Goal: Task Accomplishment & Management: Complete application form

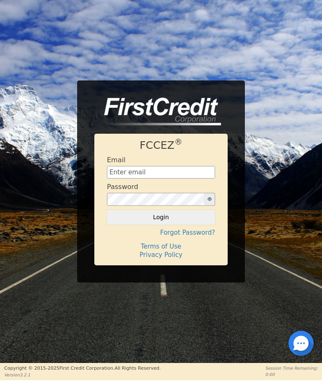
click at [118, 174] on input "text" at bounding box center [161, 172] width 108 height 13
click at [117, 170] on input "text" at bounding box center [161, 172] width 108 height 13
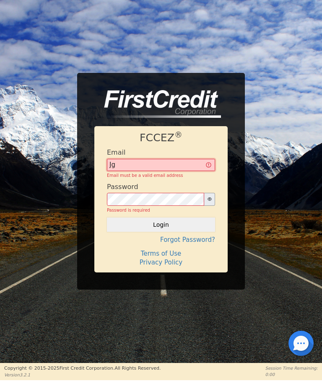
type input "J"
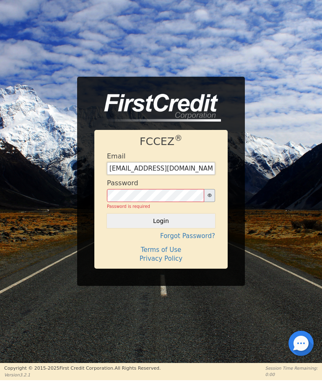
type input "[EMAIL_ADDRESS][DOMAIN_NAME]"
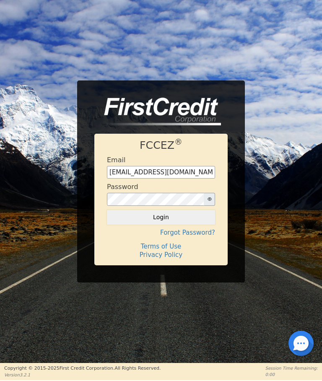
click at [166, 218] on button "Login" at bounding box center [161, 217] width 108 height 14
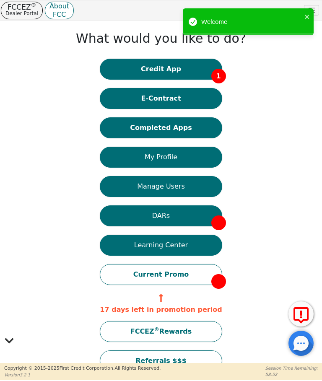
click at [152, 68] on button "Credit App 1" at bounding box center [161, 69] width 122 height 21
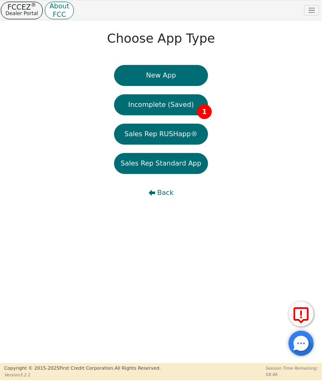
click at [202, 113] on span "1" at bounding box center [204, 111] width 15 height 15
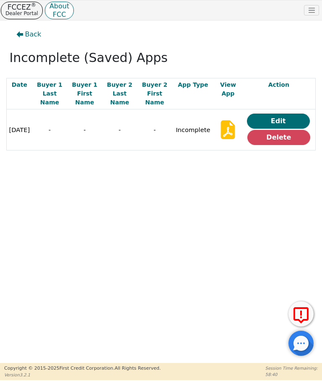
click at [277, 130] on button "Delete" at bounding box center [278, 137] width 63 height 15
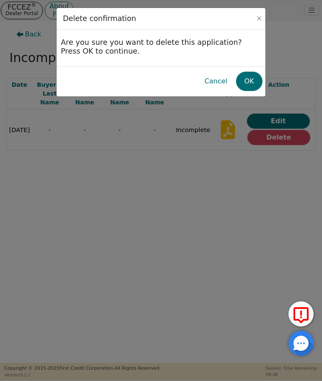
click at [247, 81] on button "OK" at bounding box center [249, 81] width 26 height 19
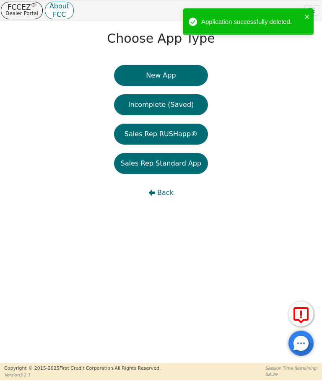
click at [154, 74] on button "New App" at bounding box center [161, 75] width 94 height 21
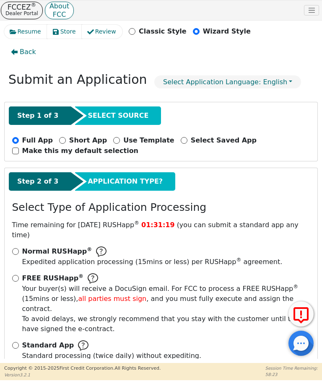
scroll to position [8, 0]
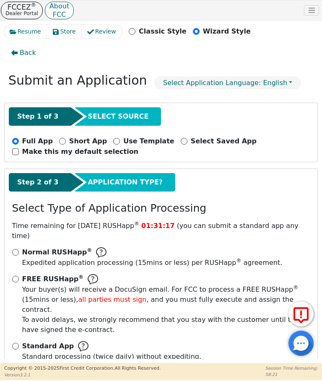
click at [15, 343] on input "Standard App Standard processing (twice daily) without expediting." at bounding box center [15, 346] width 7 height 7
radio input "true"
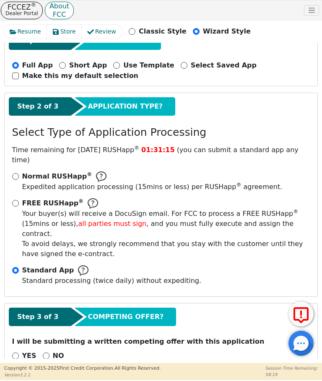
scroll to position [83, 0]
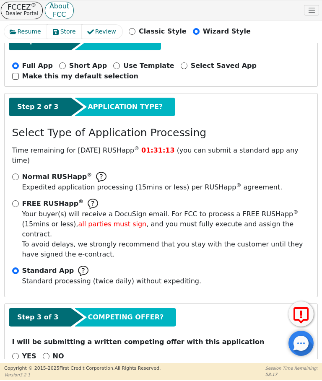
click at [45, 353] on input "NO" at bounding box center [46, 356] width 7 height 7
radio input "true"
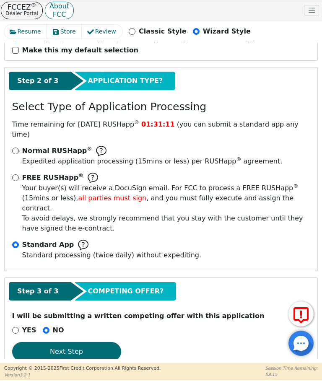
scroll to position [109, 0]
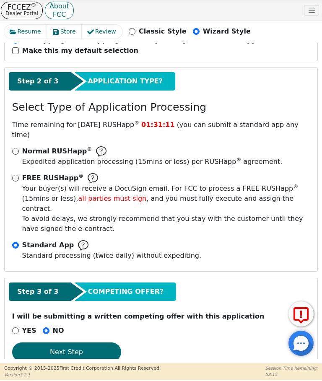
click at [70, 342] on button "Next Step" at bounding box center [66, 351] width 109 height 19
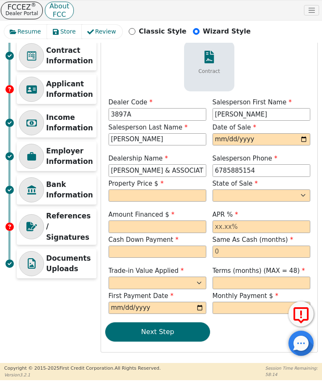
scroll to position [54, 0]
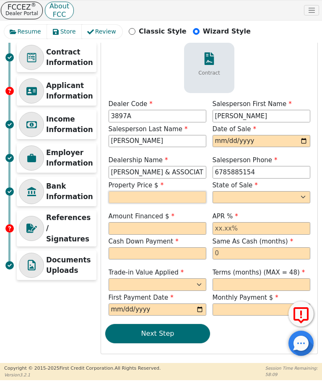
click at [119, 196] on input "text" at bounding box center [157, 197] width 98 height 13
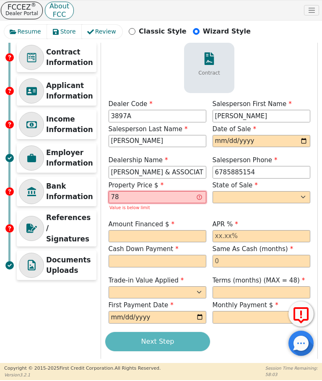
type input "7"
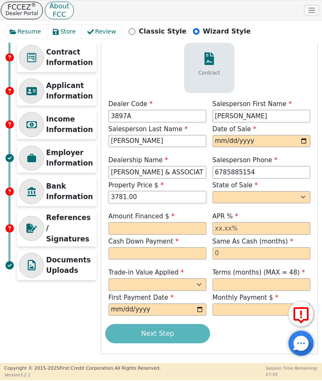
type input "3781.00"
click at [223, 195] on select "AK AL AR AZ CA CO CT DC DE FL [GEOGRAPHIC_DATA] HI IA ID IL IN KS [GEOGRAPHIC_D…" at bounding box center [261, 197] width 98 height 13
select select "GA"
click at [140, 198] on input "3781.00" at bounding box center [157, 197] width 98 height 13
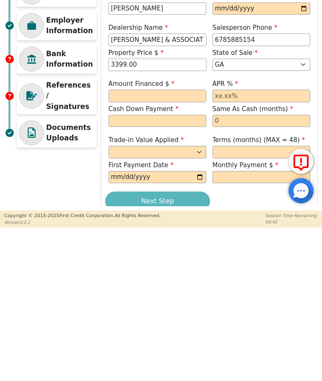
scroll to position [30, 0]
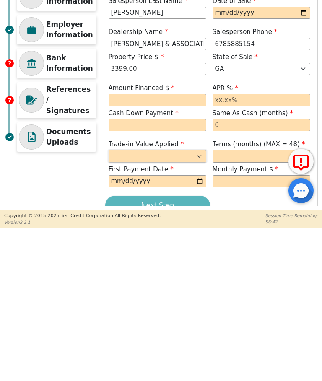
click at [163, 302] on select "Yes No" at bounding box center [157, 308] width 98 height 13
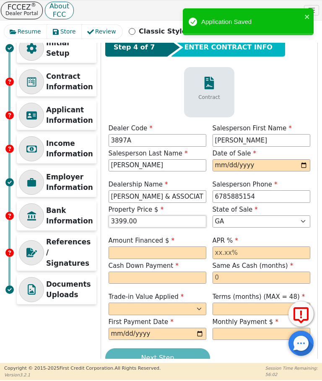
click at [142, 224] on input "3399.00" at bounding box center [157, 221] width 98 height 13
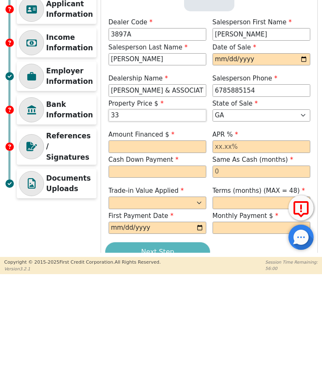
type input "3"
type input "3671.00"
click at [120, 246] on input "text" at bounding box center [157, 252] width 98 height 13
type input "3400.00"
click at [123, 271] on input "text" at bounding box center [157, 277] width 98 height 13
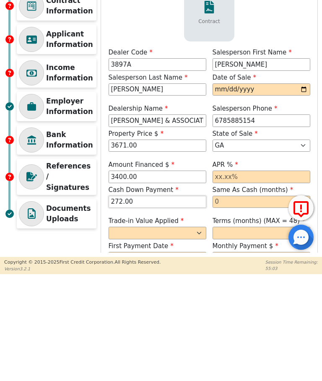
scroll to position [0, 0]
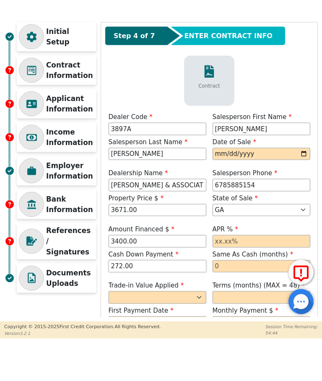
type input "272.00"
click at [33, 140] on icon at bounding box center [31, 145] width 10 height 10
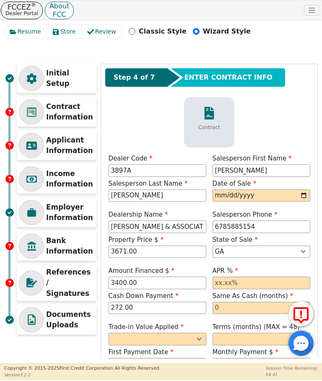
click at [63, 148] on p "Applicant Information" at bounding box center [70, 145] width 48 height 21
click at [30, 147] on icon at bounding box center [31, 145] width 10 height 10
click at [30, 79] on icon at bounding box center [31, 78] width 10 height 10
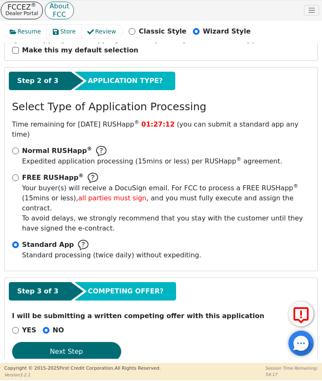
scroll to position [109, 0]
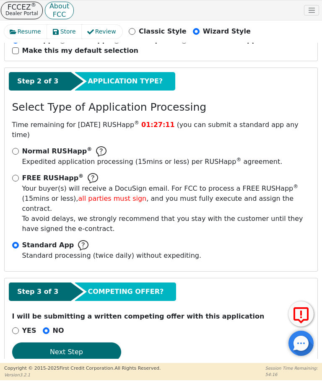
click at [67, 342] on button "Next Step" at bounding box center [66, 351] width 109 height 19
select select "GA"
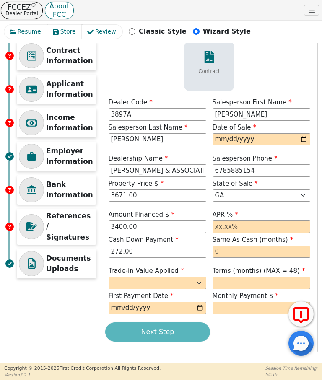
scroll to position [54, 0]
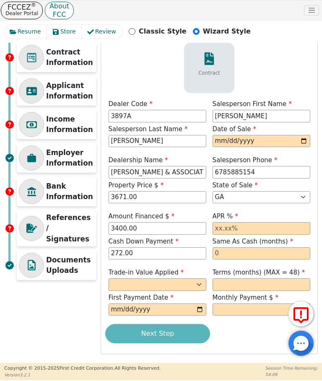
click at [58, 59] on p "Contract Information" at bounding box center [70, 57] width 48 height 21
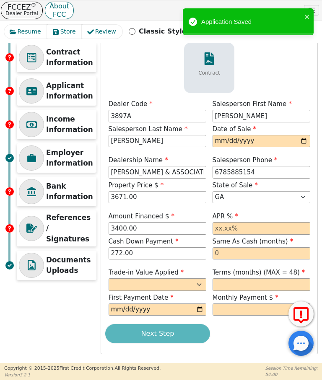
click at [31, 92] on icon at bounding box center [31, 91] width 10 height 10
click at [304, 19] on icon "close" at bounding box center [307, 16] width 6 height 7
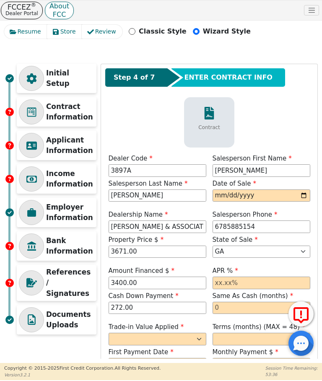
scroll to position [0, 0]
click at [31, 148] on icon at bounding box center [31, 145] width 10 height 10
click at [31, 148] on icon at bounding box center [31, 145] width 10 height 8
click at [38, 180] on div at bounding box center [31, 178] width 25 height 25
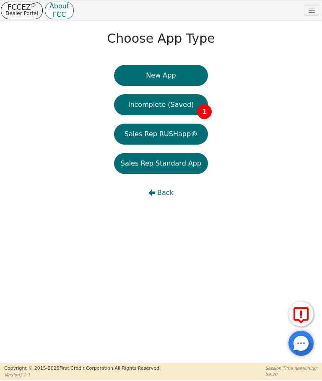
click at [137, 75] on button "New App" at bounding box center [161, 75] width 94 height 21
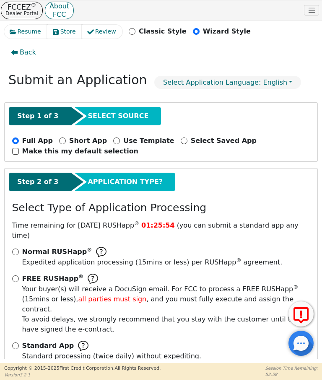
scroll to position [8, 0]
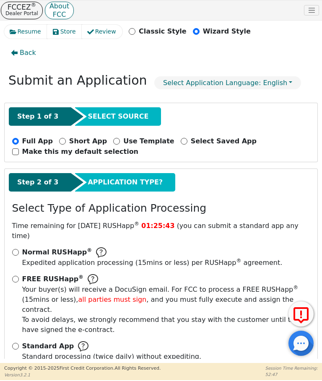
click at [9, 247] on div "Normal RUSHapp ® Expedited application processing ( 15 mins or less) per RUSHap…" at bounding box center [161, 307] width 304 height 121
click at [15, 343] on input "Standard App Standard processing (twice daily) without expediting." at bounding box center [15, 346] width 7 height 7
radio input "true"
click at [13, 276] on input "FREE RUSHapp ® Your buyer(s) will receive a DocuSign email. For FCC to process …" at bounding box center [15, 279] width 7 height 7
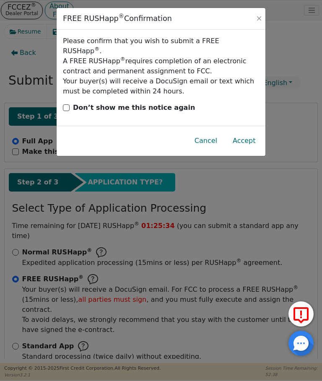
click at [12, 240] on div "FREE RUSHapp ® Confirmation Please confirm that you wish to submit a FREE RUSHa…" at bounding box center [161, 190] width 322 height 381
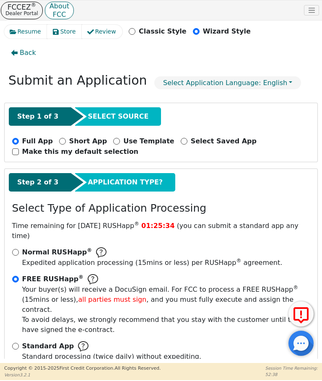
radio input "false"
radio input "true"
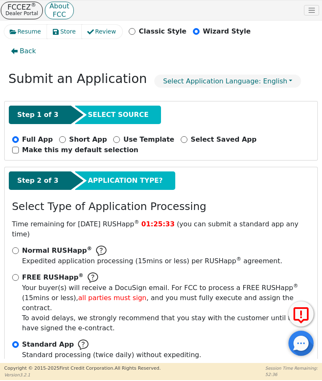
scroll to position [9, 0]
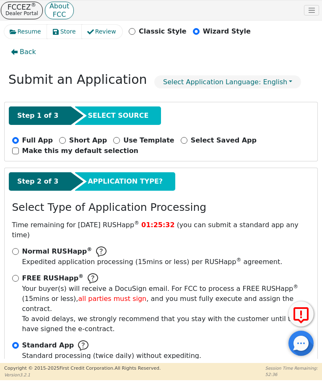
click at [11, 246] on div "Normal RUSHapp ® Expedited application processing ( 15 mins or less) per RUSHap…" at bounding box center [161, 306] width 304 height 121
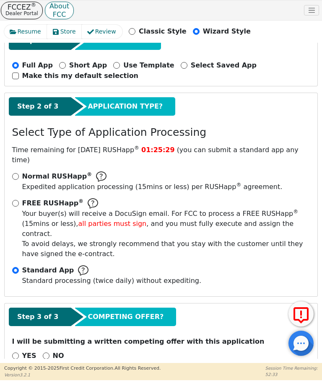
scroll to position [83, 0]
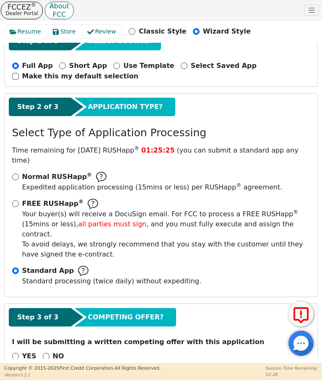
click at [45, 353] on input "NO" at bounding box center [46, 356] width 7 height 7
radio input "true"
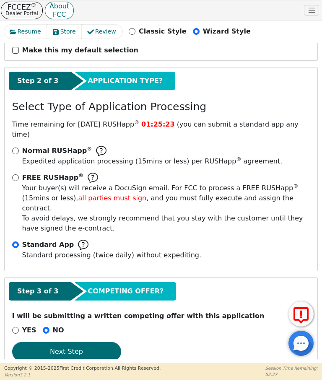
scroll to position [109, 0]
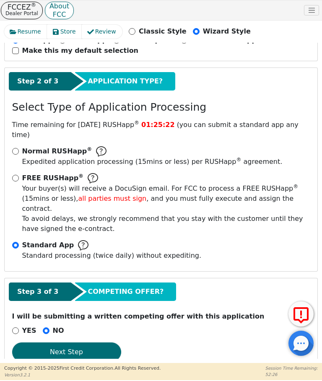
click at [43, 342] on button "Next Step" at bounding box center [66, 351] width 109 height 19
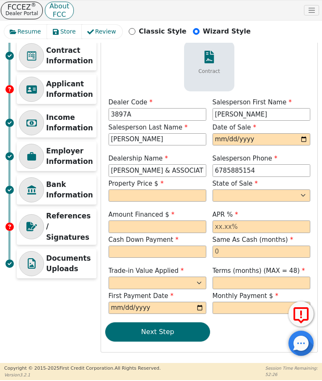
scroll to position [54, 0]
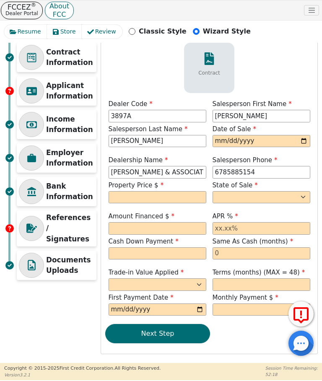
click at [29, 95] on icon at bounding box center [31, 91] width 10 height 8
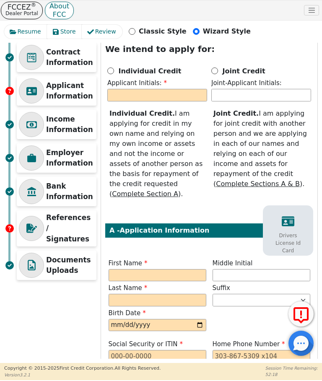
click at [34, 85] on div at bounding box center [31, 90] width 25 height 25
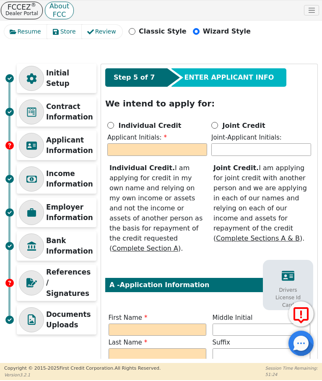
scroll to position [0, 0]
click at [113, 122] on div "Individual Credit" at bounding box center [157, 125] width 100 height 10
click at [115, 123] on div "Individual Credit" at bounding box center [157, 125] width 100 height 10
click at [111, 126] on input "Individual Credit" at bounding box center [110, 125] width 7 height 7
radio input "true"
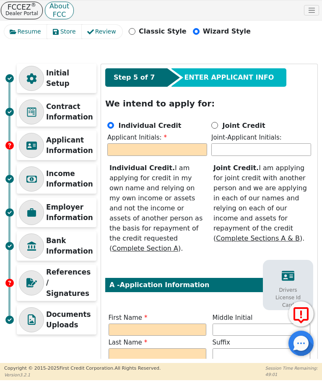
click at [108, 119] on div "Step 5 of 7 ENTER APPLICANT INFO We intend to apply for: Individual Credit Appl…" at bounding box center [209, 351] width 216 height 575
click at [124, 150] on input "text" at bounding box center [157, 149] width 100 height 13
click at [126, 149] on input "text" at bounding box center [157, 149] width 100 height 13
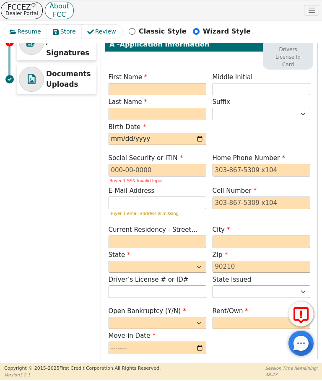
scroll to position [240, 0]
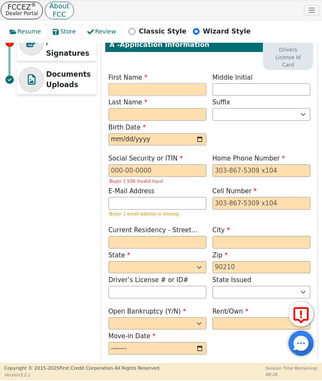
click at [121, 86] on input "text" at bounding box center [157, 89] width 98 height 13
type input "A"
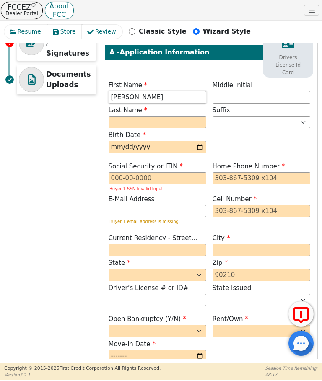
type input "[PERSON_NAME]"
click at [228, 96] on input "text" at bounding box center [261, 97] width 98 height 13
type input "AD"
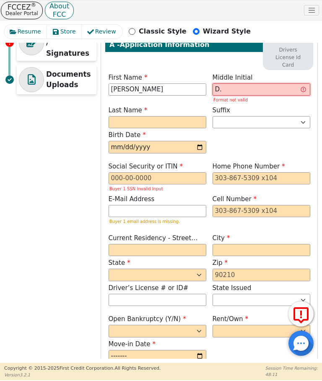
type input "D."
click at [120, 113] on label "Last Name" at bounding box center [157, 111] width 98 height 10
click at [116, 126] on input "text" at bounding box center [157, 122] width 98 height 13
type input "B"
type input "ADB"
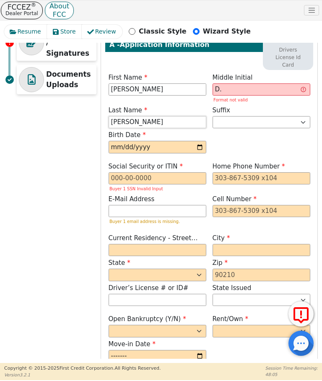
type input "[PERSON_NAME]"
click at [224, 121] on select "Jr. Sr. II III IV" at bounding box center [261, 122] width 98 height 13
select select "III"
click at [240, 127] on select "Jr. Sr. II III IV" at bounding box center [261, 122] width 98 height 13
click at [229, 121] on select "Jr. Sr. II III IV" at bounding box center [261, 122] width 98 height 13
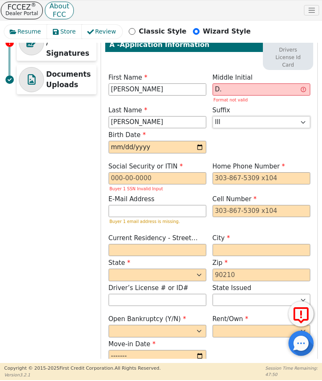
click at [224, 123] on select "Jr. Sr. II III IV" at bounding box center [261, 122] width 98 height 13
click at [115, 148] on input "date" at bounding box center [157, 147] width 98 height 13
type input "[DATE]"
click at [40, 176] on div "Initial Setup Contract Information Applicant Information Income Information Emp…" at bounding box center [160, 115] width 313 height 583
click at [120, 177] on input "text" at bounding box center [157, 178] width 98 height 13
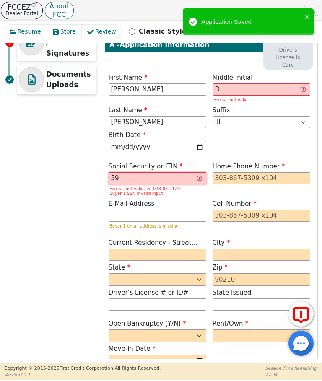
type input "5"
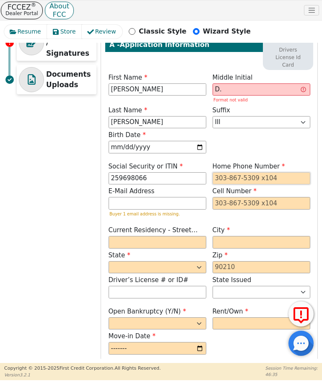
click at [273, 177] on input "tel" at bounding box center [261, 178] width 98 height 13
type input "***-**-8066"
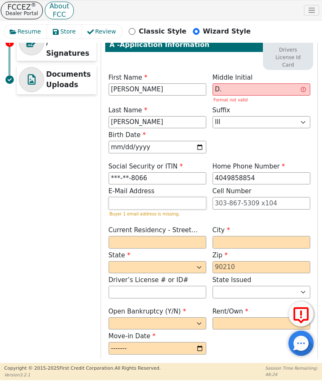
click at [116, 201] on input "email" at bounding box center [157, 203] width 98 height 13
type input "[PHONE_NUMBER]"
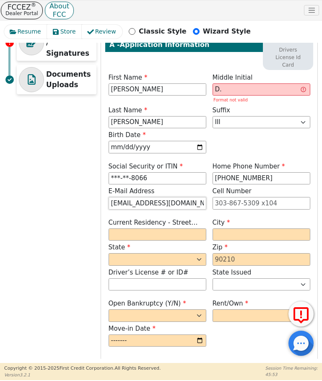
click at [108, 204] on input "[EMAIL_ADDRESS][DOMAIN_NAME]" at bounding box center [157, 203] width 98 height 13
click at [70, 147] on div "Initial Setup Contract Information Applicant Information Income Information Emp…" at bounding box center [160, 107] width 313 height 567
click at [196, 201] on input "[EMAIL_ADDRESS][DOMAIN_NAME]" at bounding box center [157, 203] width 98 height 13
type input "i"
type input "[EMAIL_ADDRESS][DOMAIN_NAME]"
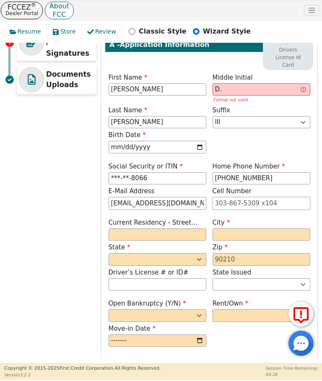
click at [221, 201] on input "tel" at bounding box center [261, 203] width 98 height 13
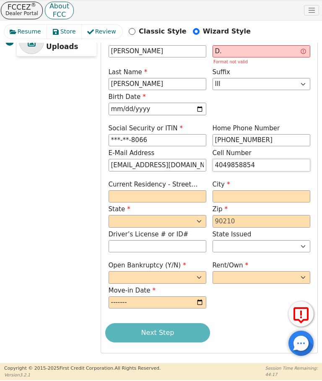
scroll to position [276, 0]
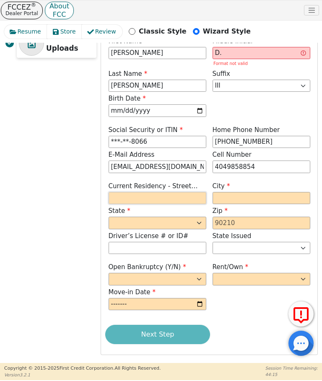
click at [123, 197] on input "text" at bounding box center [157, 198] width 98 height 13
type input "[PHONE_NUMBER]"
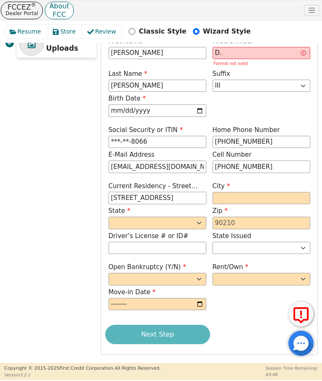
type input "[STREET_ADDRESS]"
click at [226, 197] on input "text" at bounding box center [261, 198] width 98 height 13
type input "Fairburn"
click at [120, 220] on select "AK AL AR AZ CA CO CT DC DE FL [GEOGRAPHIC_DATA] HI IA ID IL IN KS [GEOGRAPHIC_D…" at bounding box center [157, 222] width 98 height 13
select select "GA"
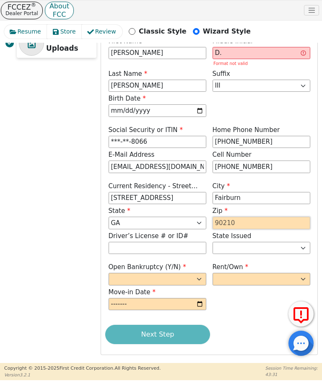
click at [221, 224] on input "text" at bounding box center [261, 222] width 98 height 13
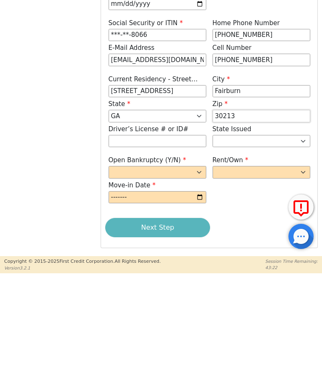
type input "30213"
click at [116, 242] on input "text" at bounding box center [157, 248] width 98 height 13
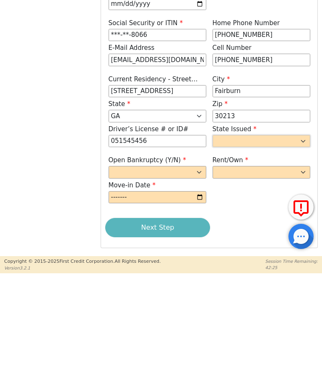
click at [296, 242] on select "AK AL AR AZ CA CO CT DC DE FL [GEOGRAPHIC_DATA] HI IA ID IL IN KS [GEOGRAPHIC_D…" at bounding box center [261, 248] width 98 height 13
type input "*********"
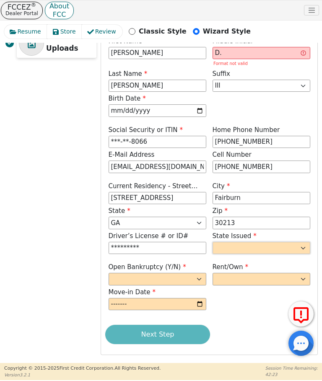
select select "GA"
click at [198, 278] on select "Yes No" at bounding box center [157, 279] width 98 height 13
select select "n"
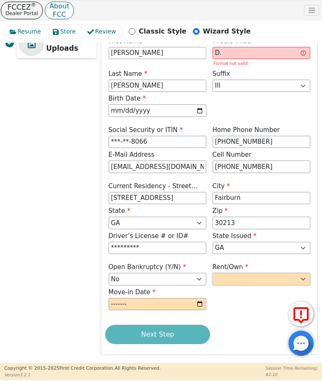
click at [300, 278] on select "Rent Own" at bounding box center [261, 279] width 98 height 13
select select "Own"
click at [122, 304] on input "month" at bounding box center [157, 304] width 98 height 13
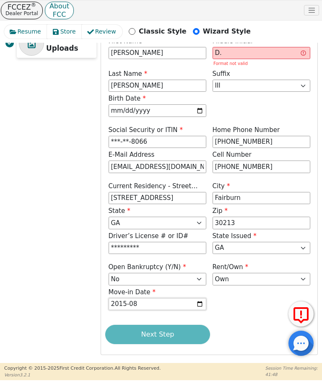
type input "2014-08"
click at [155, 330] on div "Next Step" at bounding box center [209, 334] width 208 height 19
click at [160, 334] on div "Next Step" at bounding box center [209, 334] width 208 height 19
click at [224, 53] on input "D." at bounding box center [261, 53] width 98 height 13
type input "D"
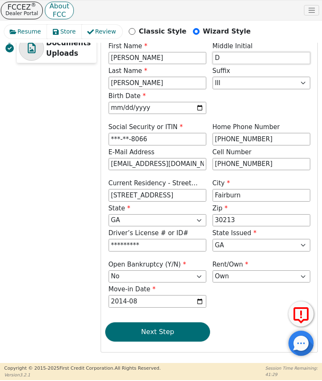
scroll to position [269, 0]
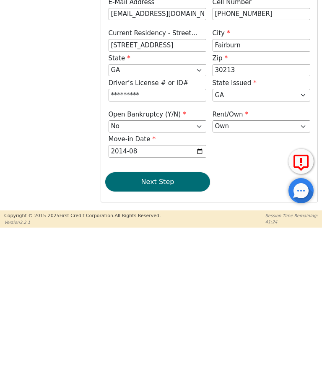
click at [157, 325] on button "Next Step" at bounding box center [157, 334] width 105 height 19
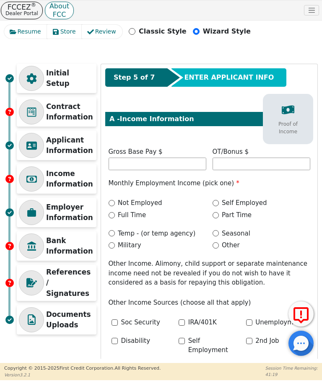
scroll to position [0, 0]
click at [117, 167] on input "text" at bounding box center [157, 163] width 98 height 13
type input "5000.00"
click at [111, 216] on input "Full Time" at bounding box center [111, 215] width 6 height 6
radio input "true"
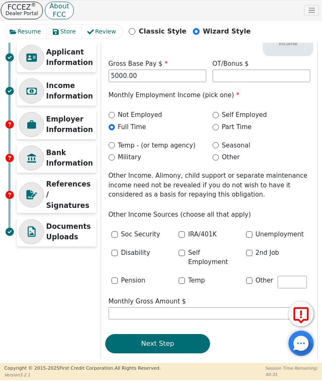
scroll to position [88, 0]
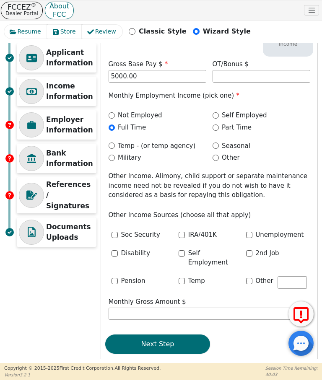
click at [251, 278] on input "Other" at bounding box center [249, 281] width 6 height 6
click at [252, 278] on input "Other" at bounding box center [249, 281] width 6 height 6
click at [251, 278] on input "Other" at bounding box center [249, 281] width 6 height 6
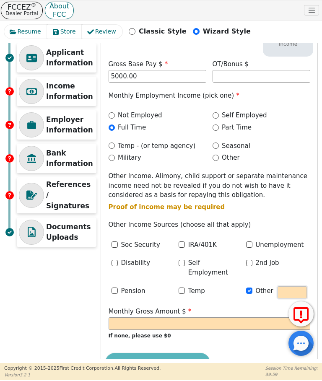
click at [291, 286] on input "text" at bounding box center [291, 292] width 29 height 13
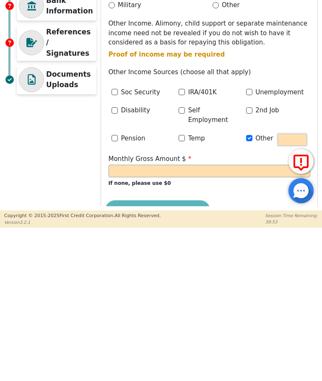
click at [286, 286] on input "text" at bounding box center [291, 292] width 29 height 13
click at [248, 287] on input "Other" at bounding box center [249, 290] width 6 height 6
checkbox input "false"
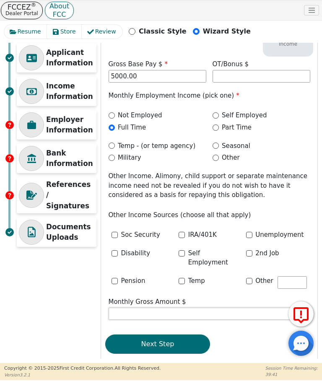
click at [122, 307] on input "text" at bounding box center [208, 313] width 201 height 13
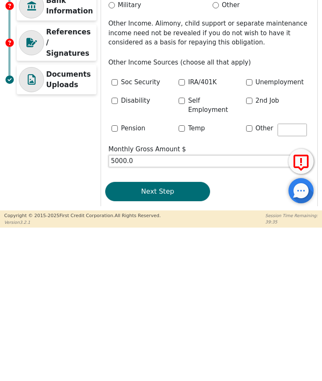
type input "5000.00"
click at [154, 334] on button "Next Step" at bounding box center [157, 343] width 105 height 19
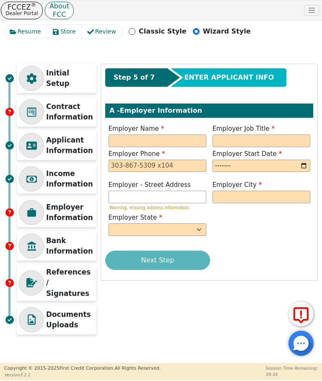
scroll to position [0, 0]
click at [116, 140] on input "text" at bounding box center [157, 140] width 98 height 13
click at [115, 140] on input "text" at bounding box center [157, 140] width 98 height 13
type input "L"
type input "M"
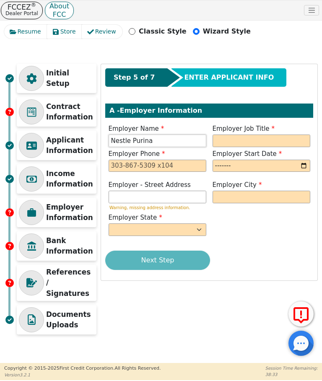
type input "Nestle Purina"
click at [222, 139] on input "text" at bounding box center [261, 140] width 98 height 13
type input "QA MANAGER"
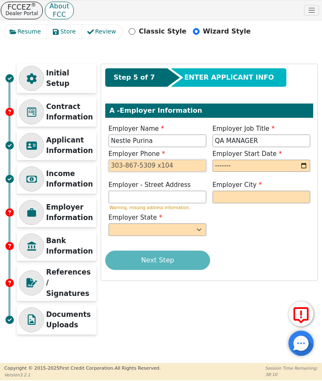
click at [114, 166] on input "tel" at bounding box center [157, 166] width 98 height 13
click at [223, 166] on input "month" at bounding box center [261, 166] width 98 height 13
type input "[PHONE_NUMBER]"
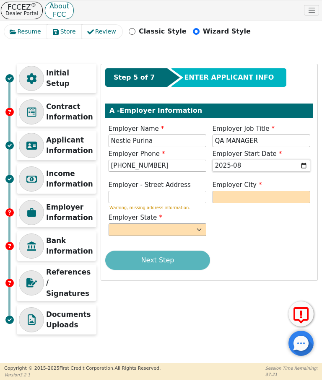
type input "2024-08"
click at [117, 194] on input "text" at bounding box center [157, 197] width 98 height 13
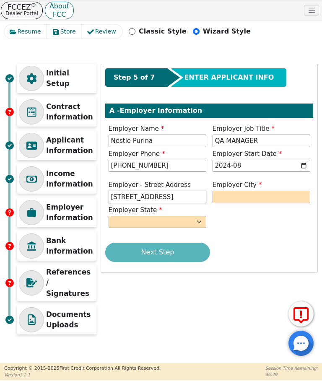
type input "[STREET_ADDRESS]"
click at [225, 191] on input "text" at bounding box center [261, 197] width 98 height 13
type input "Fairburn"
click at [190, 221] on select "AK AL AR AZ CA CO CT DC DE FL [GEOGRAPHIC_DATA] HI IA ID [GEOGRAPHIC_DATA] IN K…" at bounding box center [157, 222] width 98 height 13
select select "GA"
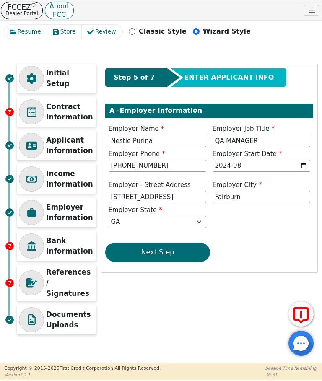
click at [160, 247] on button "Next Step" at bounding box center [157, 251] width 105 height 19
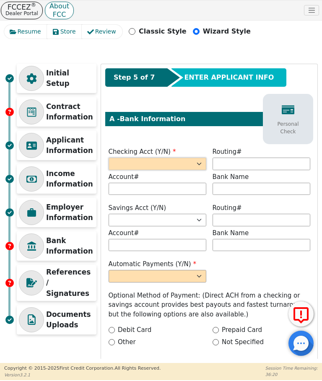
click at [193, 168] on select "Yes No" at bounding box center [157, 163] width 98 height 13
select select "y"
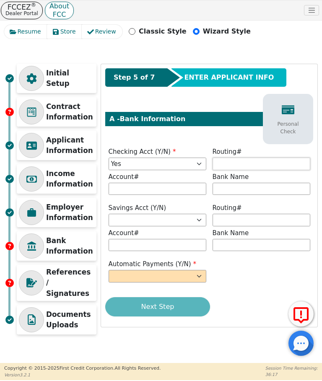
click at [220, 162] on input "text" at bounding box center [261, 163] width 98 height 13
click at [116, 189] on input "text" at bounding box center [157, 189] width 98 height 13
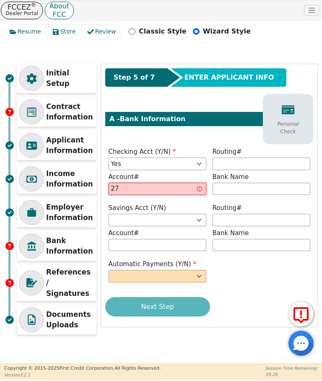
type input "2"
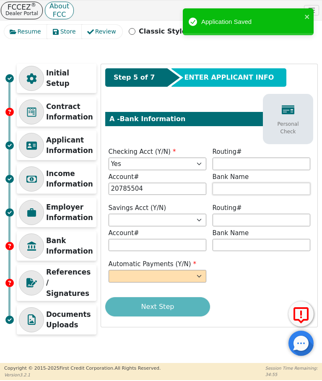
click at [222, 192] on input "text" at bounding box center [261, 189] width 98 height 13
click at [115, 191] on input "********" at bounding box center [157, 189] width 98 height 13
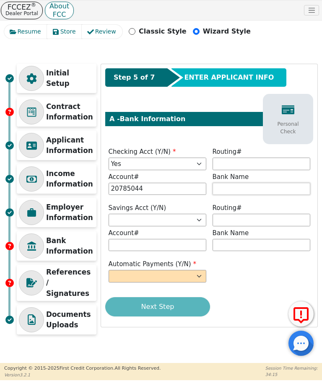
click at [219, 189] on input "text" at bounding box center [261, 189] width 98 height 13
type input "********"
type input "Southstate"
click at [190, 219] on select "Yes No" at bounding box center [157, 220] width 98 height 13
select select "n"
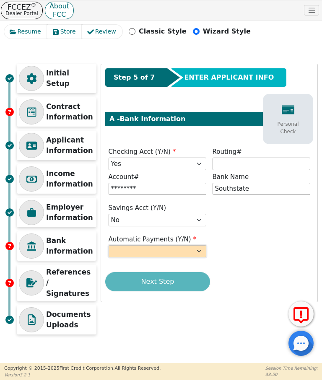
click at [192, 247] on select "Yes No" at bounding box center [157, 251] width 98 height 13
select select "y"
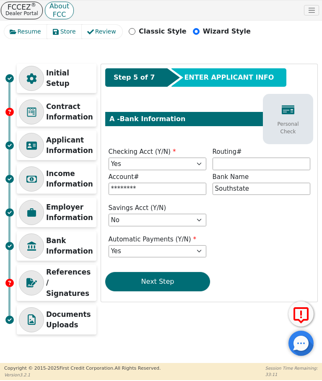
click at [153, 282] on button "Next Step" at bounding box center [157, 281] width 105 height 19
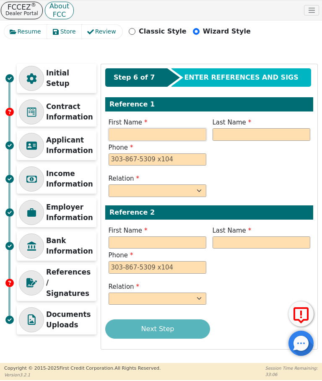
click at [117, 133] on input "text" at bounding box center [157, 134] width 98 height 13
type input "Marcellus"
click at [228, 134] on input "text" at bounding box center [261, 134] width 98 height 13
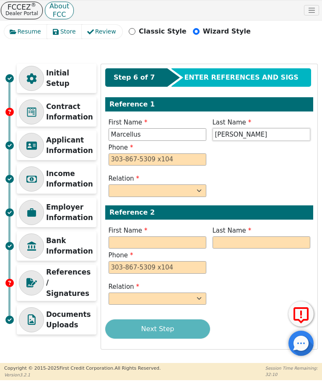
type input "[PERSON_NAME]"
click at [149, 160] on input "tel" at bounding box center [157, 159] width 98 height 13
click at [195, 191] on select "FATHER MOTHER SISTER BROTHER DAUGHTER SON CO-WORKER NEIGHBOR FRIEND COUSIN G-MO…" at bounding box center [157, 190] width 98 height 13
type input "[PHONE_NUMBER]"
select select "SIGNIFICANT OTHER"
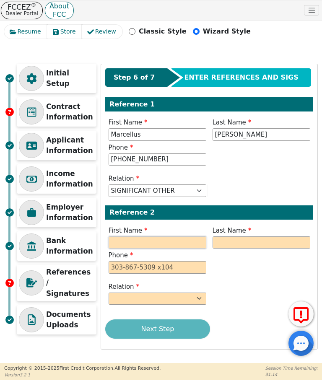
click at [117, 239] on input "text" at bounding box center [157, 242] width 98 height 13
click at [135, 301] on select "FATHER MOTHER SISTER BROTHER DAUGHTER SON CO-WORKER NEIGHBOR FRIEND COUSIN G-MO…" at bounding box center [157, 298] width 98 height 13
click at [117, 240] on input "text" at bounding box center [157, 242] width 98 height 13
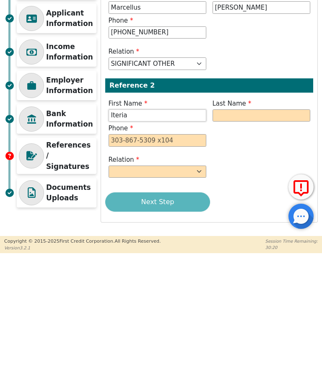
type input "Iteria"
click at [229, 236] on input "text" at bounding box center [261, 242] width 98 height 13
type input "[PERSON_NAME]"
click at [115, 261] on input "tel" at bounding box center [157, 267] width 98 height 13
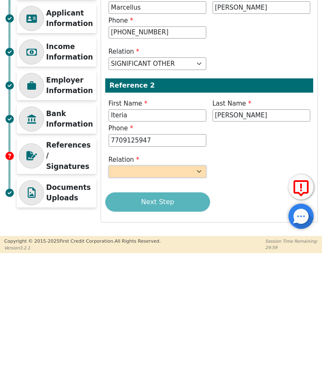
click at [192, 292] on select "FATHER MOTHER SISTER BROTHER DAUGHTER SON CO-WORKER NEIGHBOR FRIEND COUSIN G-MO…" at bounding box center [157, 298] width 98 height 13
type input "[PHONE_NUMBER]"
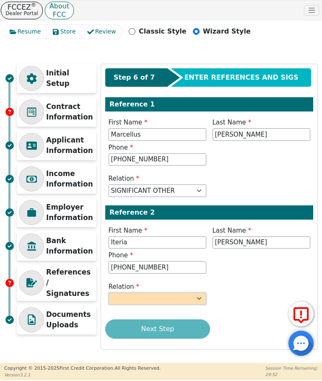
select select "FRIEND"
click at [129, 158] on input "[PHONE_NUMBER]" at bounding box center [157, 159] width 98 height 13
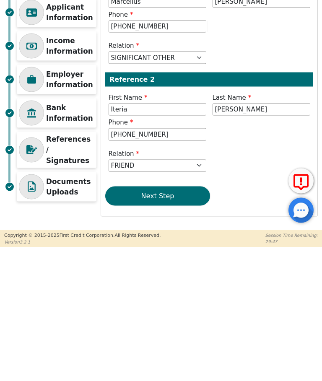
click at [150, 319] on button "Next Step" at bounding box center [157, 328] width 105 height 19
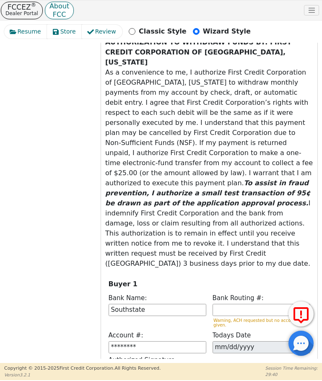
scroll to position [442, 0]
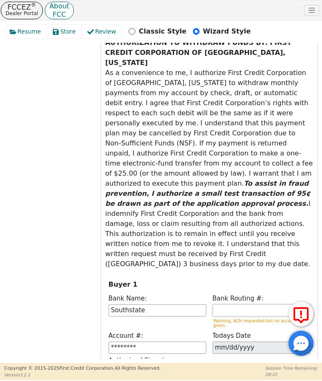
click at [223, 304] on input "text" at bounding box center [261, 310] width 98 height 13
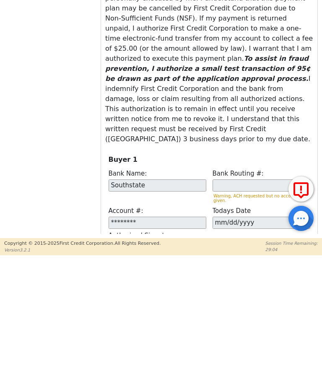
click at [219, 304] on input "text" at bounding box center [261, 310] width 98 height 13
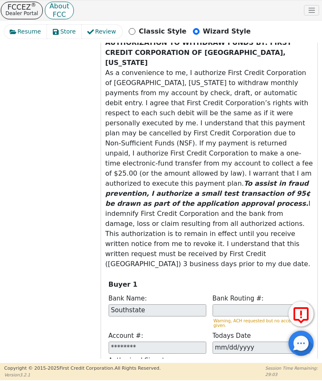
click at [222, 304] on input "text" at bounding box center [261, 310] width 98 height 13
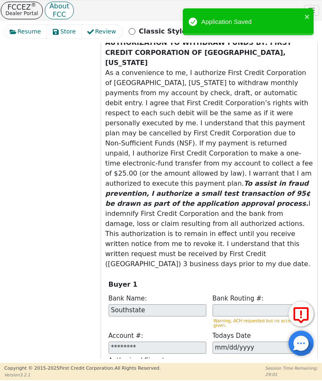
click at [225, 304] on input "text" at bounding box center [261, 310] width 98 height 13
click at [222, 304] on input "text" at bounding box center [261, 310] width 98 height 13
click at [257, 304] on input "text" at bounding box center [261, 310] width 98 height 13
click at [220, 304] on input "text" at bounding box center [261, 310] width 98 height 13
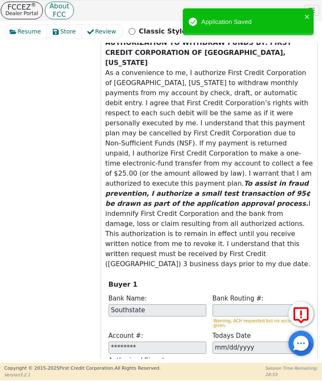
click at [221, 304] on input "text" at bounding box center [261, 310] width 98 height 13
click at [224, 304] on input "text" at bounding box center [261, 310] width 98 height 13
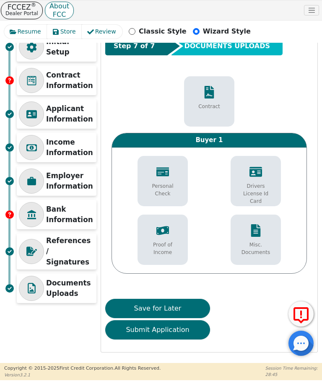
scroll to position [31, 0]
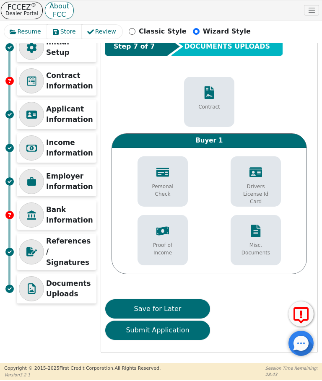
click at [143, 330] on button "Submit Application" at bounding box center [157, 329] width 105 height 19
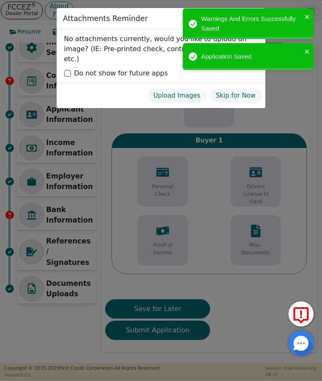
click at [305, 21] on div "Warnings And Errors Successfully Saved" at bounding box center [248, 23] width 131 height 31
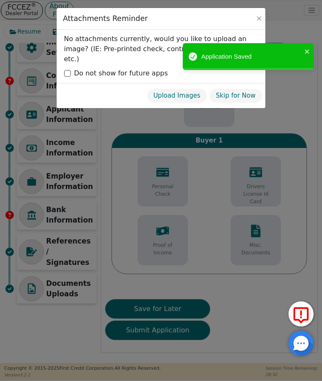
click at [308, 50] on icon "close" at bounding box center [306, 51] width 4 height 4
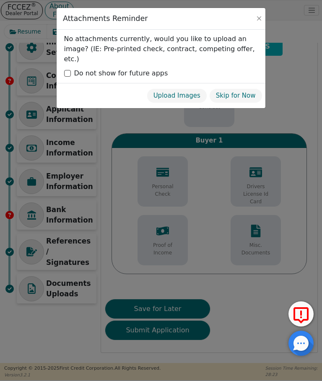
click at [230, 88] on button "Skip for Now" at bounding box center [235, 95] width 53 height 15
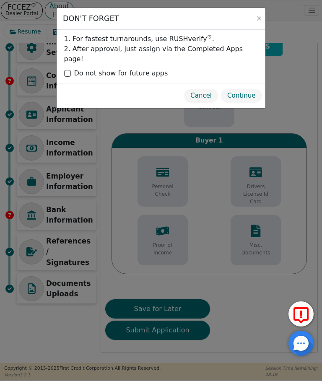
click at [200, 88] on button "Cancel" at bounding box center [200, 95] width 35 height 15
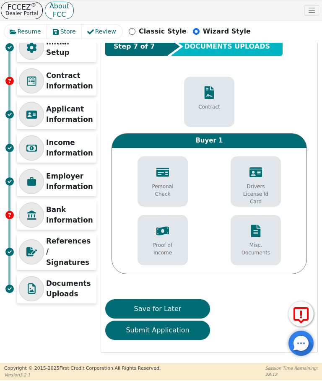
click at [144, 333] on button "Submit Application" at bounding box center [157, 329] width 105 height 19
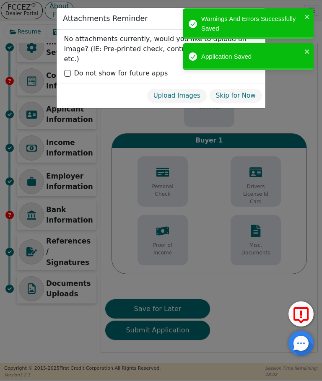
click at [245, 88] on button "Skip for Now" at bounding box center [235, 95] width 53 height 15
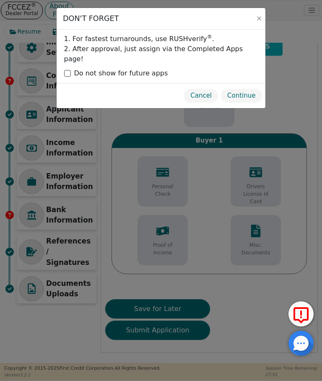
click at [204, 88] on button "Cancel" at bounding box center [200, 95] width 35 height 15
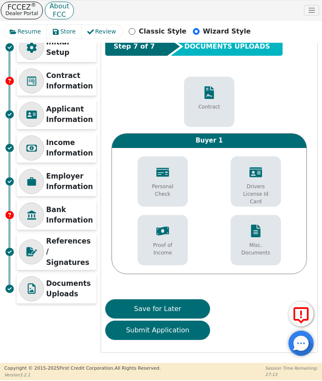
click at [147, 332] on button "Submit Application" at bounding box center [157, 329] width 105 height 19
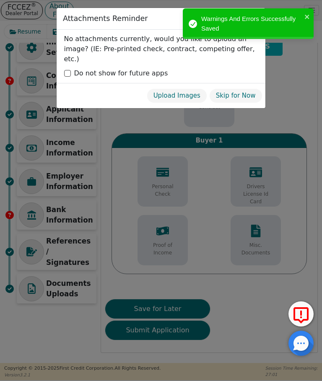
click at [310, 52] on div "Warnings And Errors Successfully Saved Application Saved" at bounding box center [248, 41] width 134 height 69
click at [307, 19] on icon "close" at bounding box center [307, 16] width 6 height 7
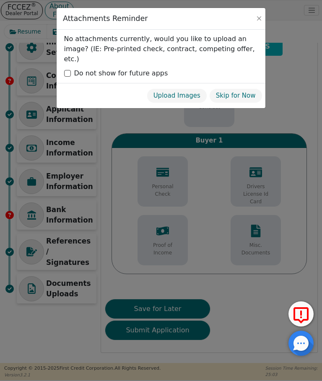
click at [153, 329] on div "Attachments Reminder No attachments currently, would you like to upload an imag…" at bounding box center [161, 190] width 322 height 381
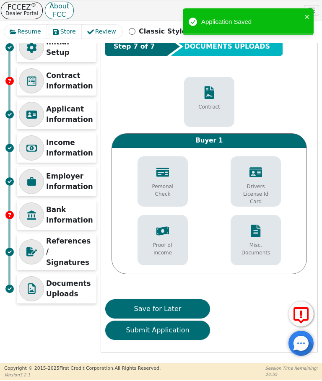
click at [161, 330] on button "Submit Application" at bounding box center [157, 329] width 105 height 19
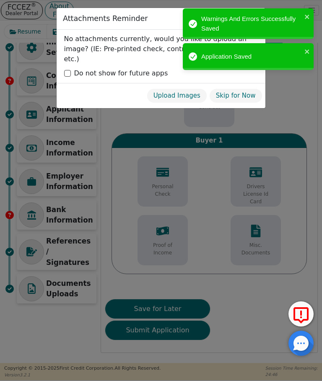
click at [305, 18] on icon "close" at bounding box center [306, 17] width 4 height 4
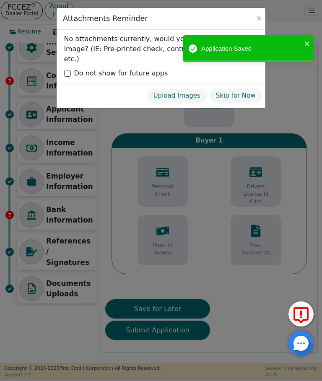
click at [304, 54] on div "Attachments Reminder No attachments currently, would you like to upload an imag…" at bounding box center [161, 190] width 322 height 381
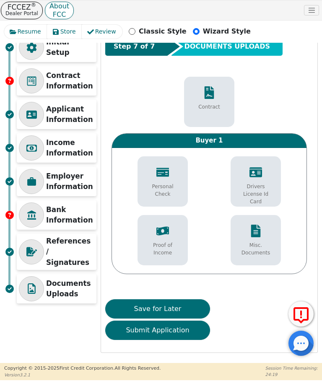
click at [148, 335] on button "Submit Application" at bounding box center [157, 329] width 105 height 19
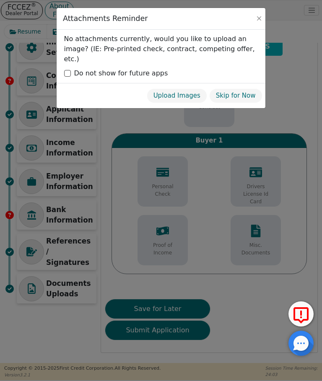
click at [67, 70] on input "Do not show for future apps" at bounding box center [67, 73] width 7 height 7
click at [66, 70] on input "Do not show for future apps" at bounding box center [67, 73] width 7 height 7
checkbox input "true"
click at [230, 88] on button "Skip for Now" at bounding box center [235, 95] width 53 height 15
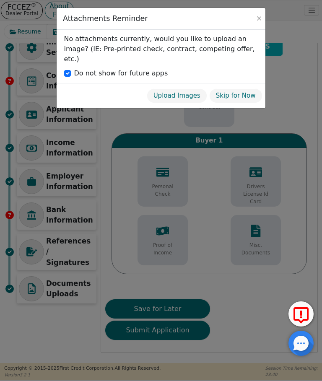
click at [237, 90] on button "Skip for Now" at bounding box center [235, 95] width 53 height 15
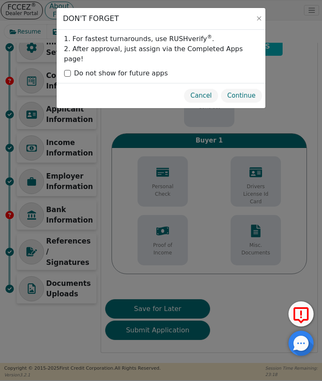
click at [68, 70] on input "Do not show for future apps" at bounding box center [67, 73] width 7 height 7
checkbox input "true"
click at [243, 88] on button "Continue" at bounding box center [240, 95] width 41 height 15
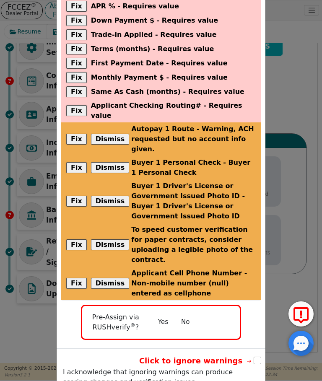
scroll to position [92, 0]
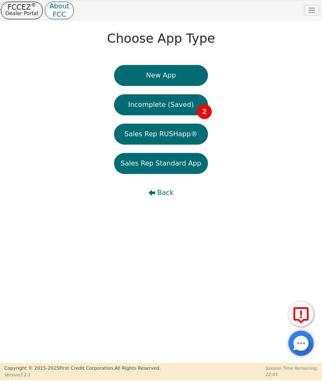
click at [149, 102] on button "Incomplete (Saved) 2" at bounding box center [161, 104] width 94 height 21
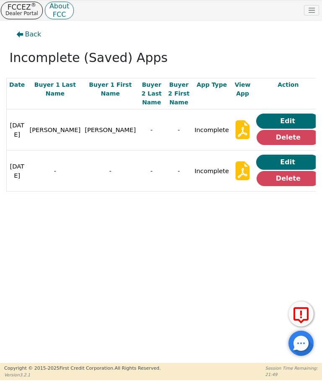
click at [278, 114] on button "Edit" at bounding box center [287, 120] width 63 height 15
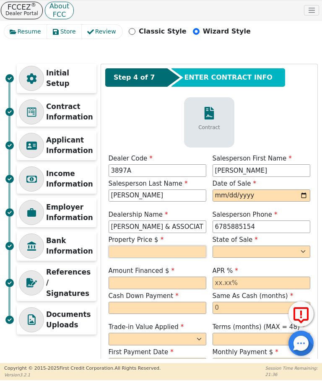
click at [121, 251] on input "text" at bounding box center [157, 251] width 98 height 13
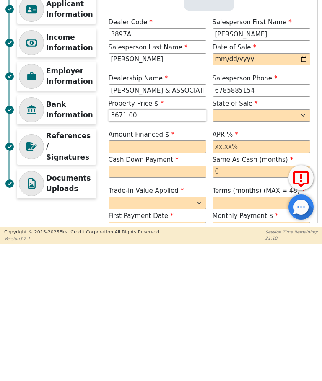
type input "3671.00"
click at [302, 245] on select "AK AL AR AZ CA CO CT DC DE FL [GEOGRAPHIC_DATA] HI IA ID IL IN KS [GEOGRAPHIC_D…" at bounding box center [261, 251] width 98 height 13
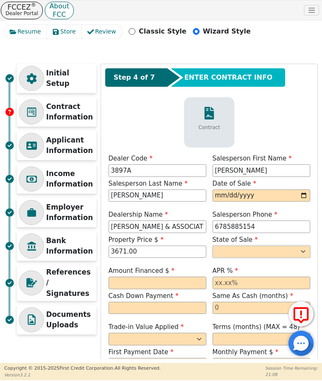
select select "GA"
click at [119, 283] on input "text" at bounding box center [157, 282] width 98 height 13
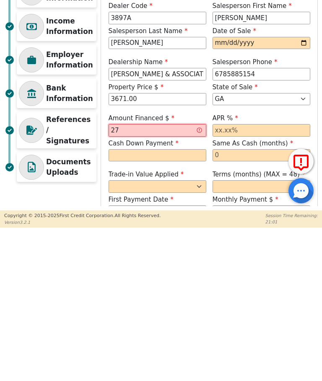
type input "2"
type input "3400.00"
click at [219, 276] on input "text" at bounding box center [261, 282] width 98 height 13
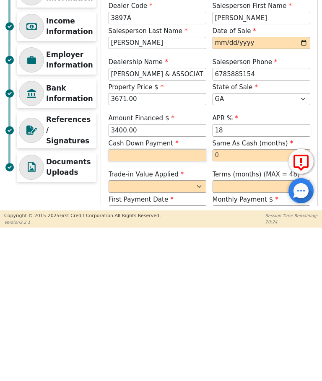
click at [113, 302] on input "text" at bounding box center [157, 308] width 98 height 13
type input "18.00"
click at [113, 302] on input "text" at bounding box center [157, 308] width 98 height 13
click at [223, 276] on input "18.00" at bounding box center [261, 282] width 98 height 13
type input "272.00"
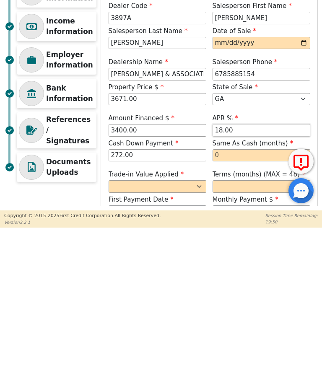
click at [240, 276] on input "18.00" at bounding box center [261, 282] width 98 height 13
type input "1"
click at [220, 302] on input "text" at bounding box center [261, 308] width 98 height 13
type input "22.00"
type input "3"
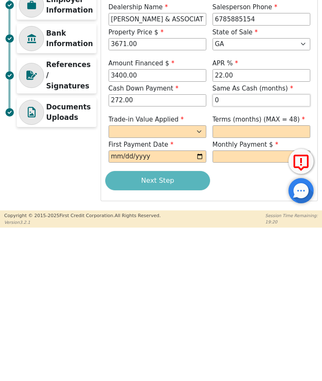
scroll to position [54, 0]
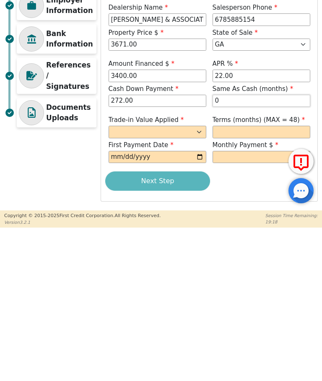
type input "0"
click at [191, 278] on select "Yes No" at bounding box center [157, 284] width 98 height 13
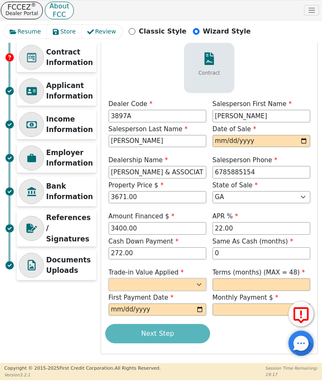
select select "n"
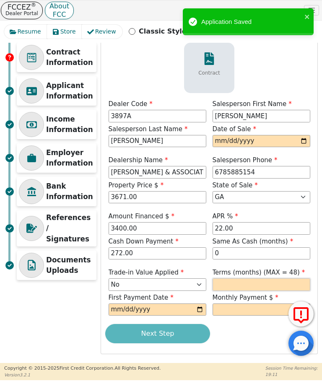
click at [224, 285] on input "text" at bounding box center [261, 284] width 98 height 13
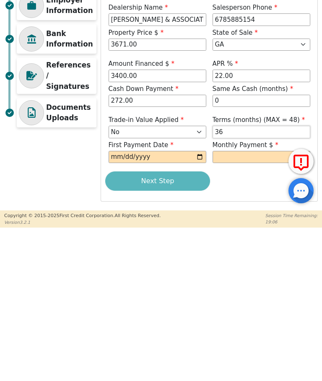
type input "36"
click at [118, 303] on input "date" at bounding box center [157, 309] width 98 height 13
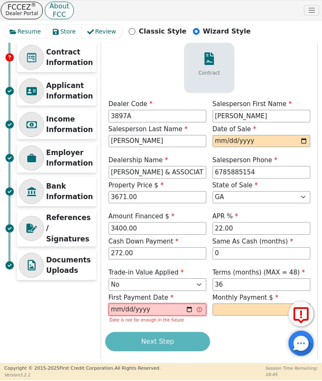
type input "[DATE]"
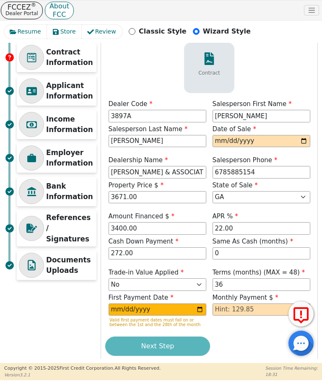
click at [152, 344] on div "Next Step" at bounding box center [209, 345] width 208 height 19
click at [229, 307] on input "text" at bounding box center [261, 309] width 98 height 13
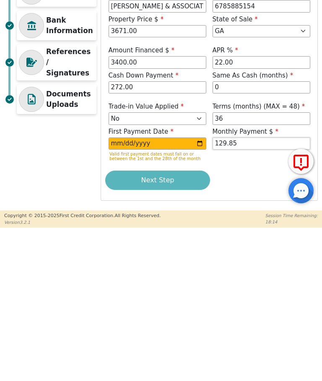
scroll to position [67, 0]
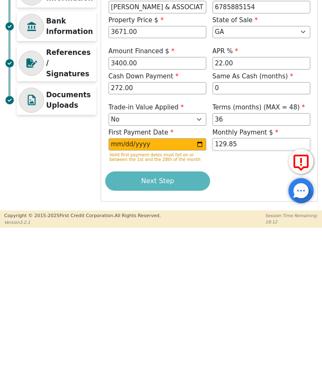
type input "129.85"
click at [158, 324] on div "Next Step" at bounding box center [209, 333] width 208 height 19
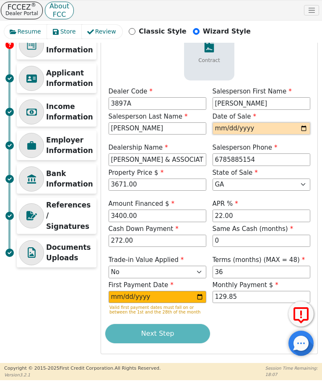
click at [221, 130] on input "date" at bounding box center [261, 128] width 98 height 13
type input "[DATE]"
click at [155, 332] on div "Next Step" at bounding box center [209, 333] width 208 height 19
click at [160, 335] on div "Next Step" at bounding box center [209, 333] width 208 height 19
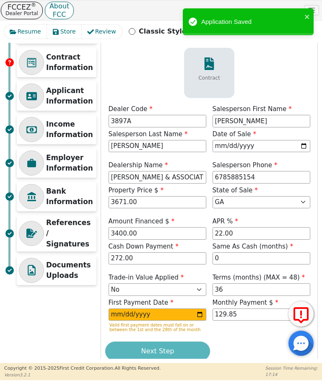
scroll to position [52, 0]
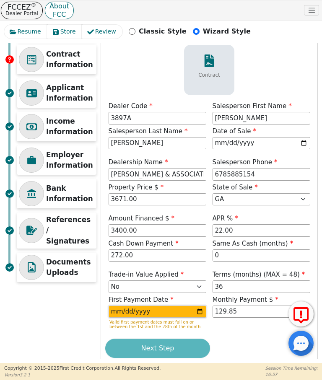
click at [148, 313] on input "[DATE]" at bounding box center [157, 311] width 98 height 13
click at [147, 315] on input "[DATE]" at bounding box center [157, 311] width 98 height 13
click at [159, 345] on div "Next Step" at bounding box center [209, 347] width 208 height 19
click at [154, 315] on input "[DATE]" at bounding box center [157, 311] width 98 height 13
type input "[DATE]"
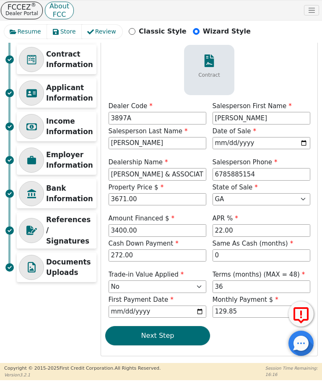
click at [163, 335] on button "Next Step" at bounding box center [157, 335] width 105 height 19
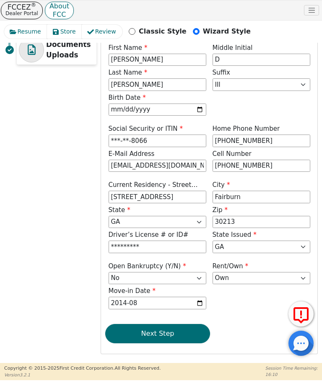
scroll to position [269, 0]
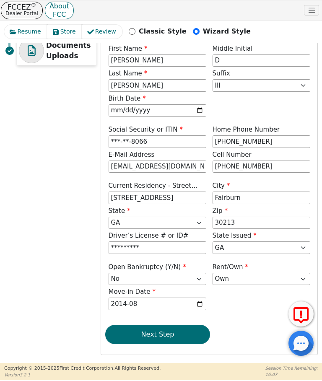
click at [152, 332] on button "Next Step" at bounding box center [157, 334] width 105 height 19
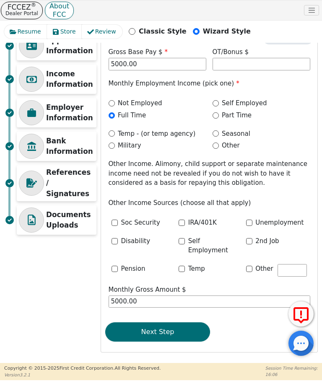
scroll to position [88, 0]
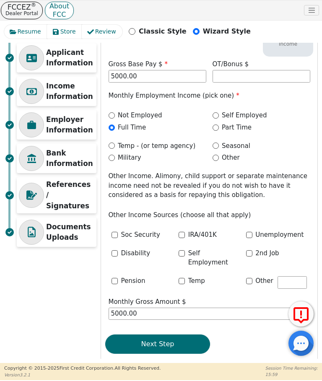
click at [149, 335] on button "Next Step" at bounding box center [157, 343] width 105 height 19
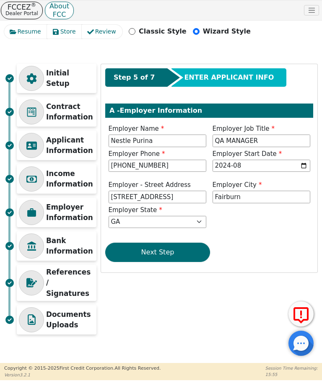
click at [153, 255] on button "Next Step" at bounding box center [157, 251] width 105 height 19
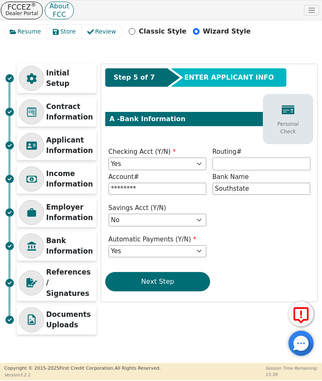
click at [225, 164] on input "text" at bounding box center [261, 163] width 98 height 13
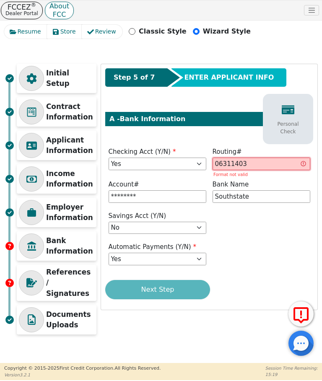
type input "063114030"
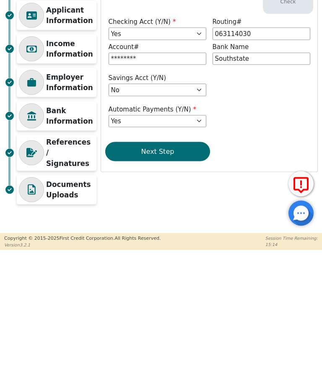
click at [155, 272] on button "Next Step" at bounding box center [157, 281] width 105 height 19
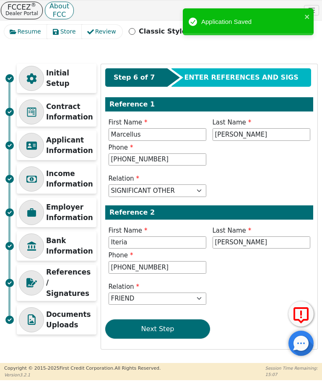
click at [155, 327] on button "Next Step" at bounding box center [157, 328] width 105 height 19
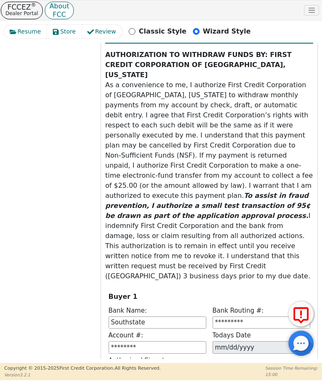
scroll to position [430, 0]
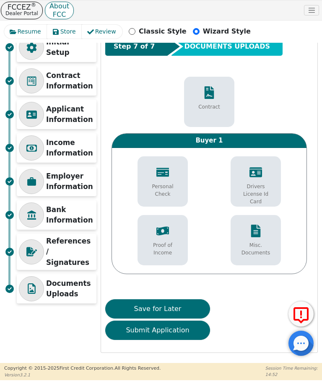
click at [154, 331] on button "Submit Application" at bounding box center [157, 329] width 105 height 19
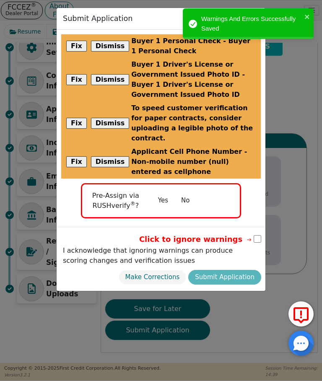
click at [255, 235] on input "checkbox" at bounding box center [257, 239] width 8 height 8
checkbox input "true"
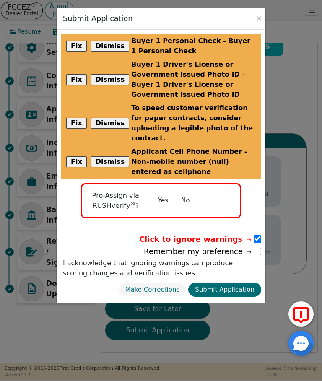
click at [224, 282] on button "Submit Application" at bounding box center [224, 289] width 73 height 15
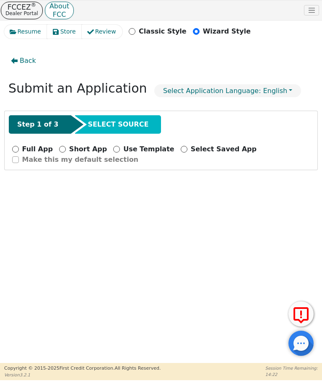
click at [16, 149] on input "Full App" at bounding box center [15, 149] width 7 height 7
radio input "true"
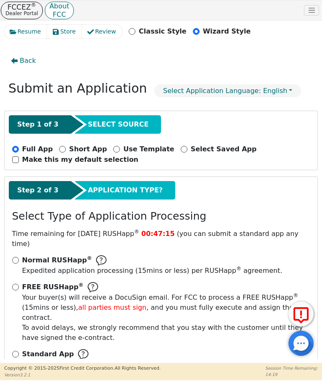
click at [15, 152] on input "Full App" at bounding box center [15, 149] width 7 height 7
click at [12, 153] on div "Full App" at bounding box center [32, 149] width 41 height 10
click at [33, 175] on div "Back Submit an Application Select Application Language: English Step 1 of 3 SEL…" at bounding box center [160, 201] width 313 height 316
click at [37, 174] on div "Back Submit an Application Select Application Language: English Step 1 of 3 SEL…" at bounding box center [160, 201] width 313 height 316
click at [20, 143] on div "Step 1 of 3 SELECT SOURCE Full App Short App Use Template Select Saved App Make…" at bounding box center [161, 140] width 312 height 59
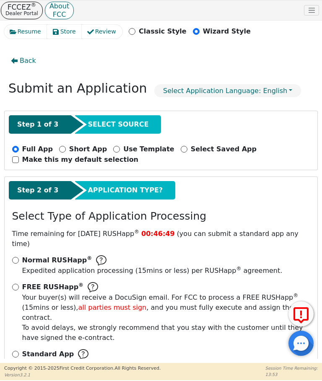
click at [14, 62] on icon "button" at bounding box center [14, 61] width 7 height 6
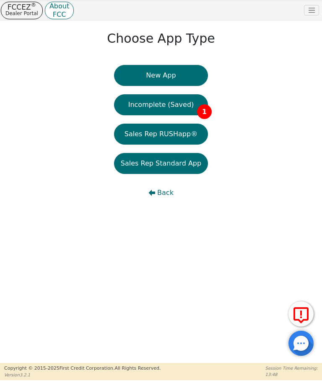
click at [150, 191] on icon "button" at bounding box center [151, 192] width 7 height 7
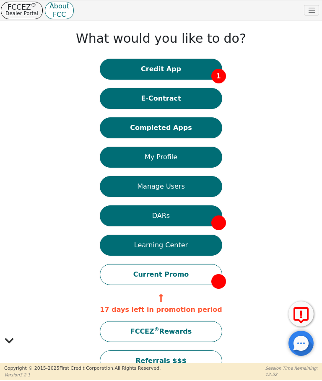
click at [132, 126] on button "Completed Apps" at bounding box center [161, 127] width 122 height 21
